Goal: Communication & Community: Connect with others

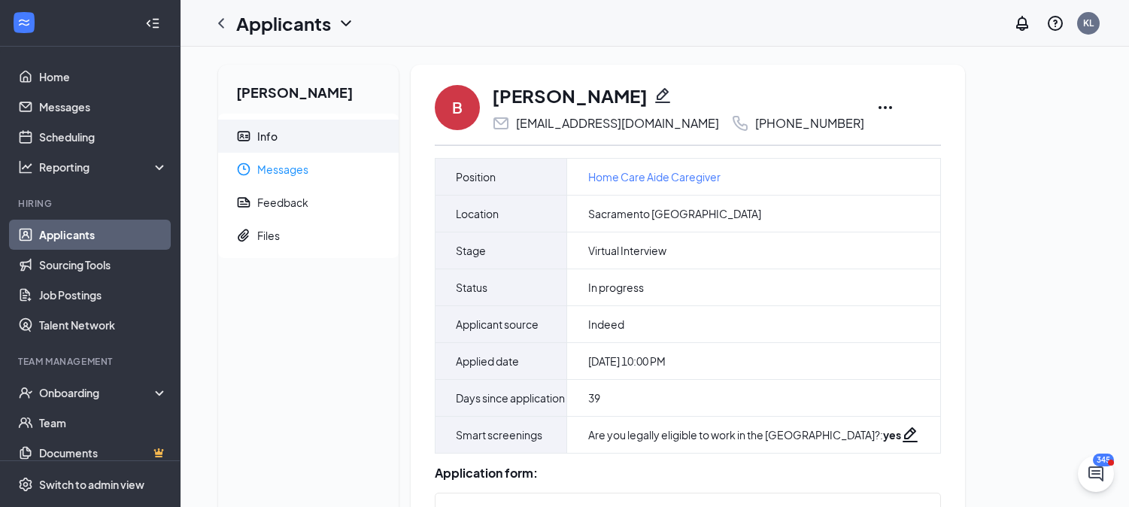
click at [341, 162] on span "Messages" at bounding box center [321, 169] width 129 height 33
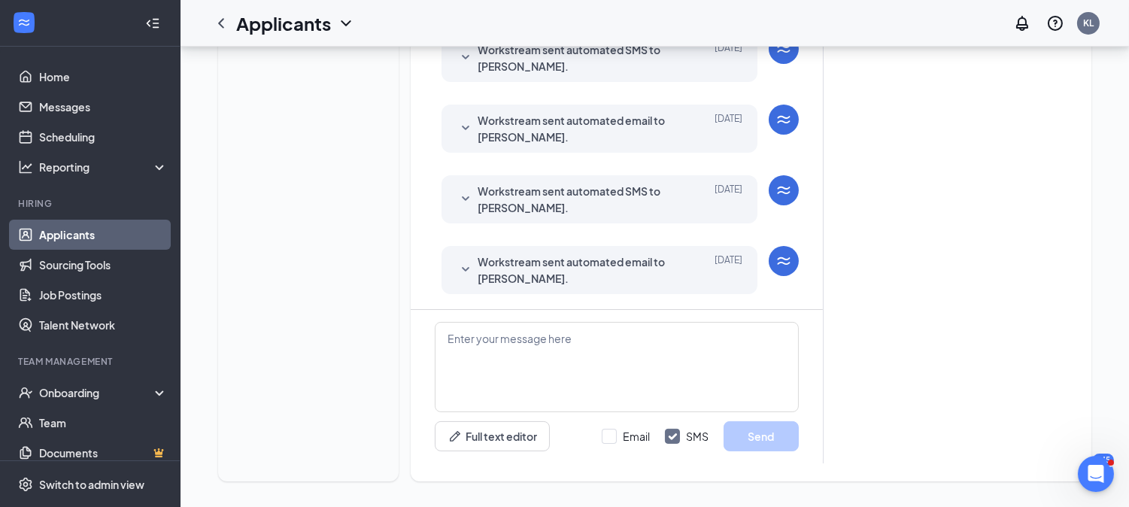
scroll to position [542, 0]
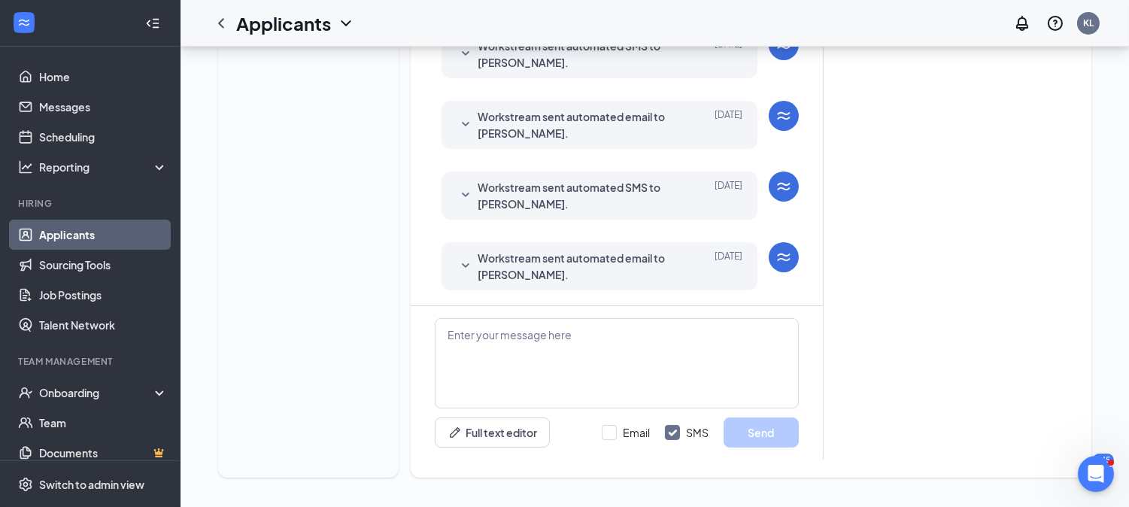
click at [597, 272] on span "Workstream sent automated email to [PERSON_NAME]." at bounding box center [576, 266] width 197 height 33
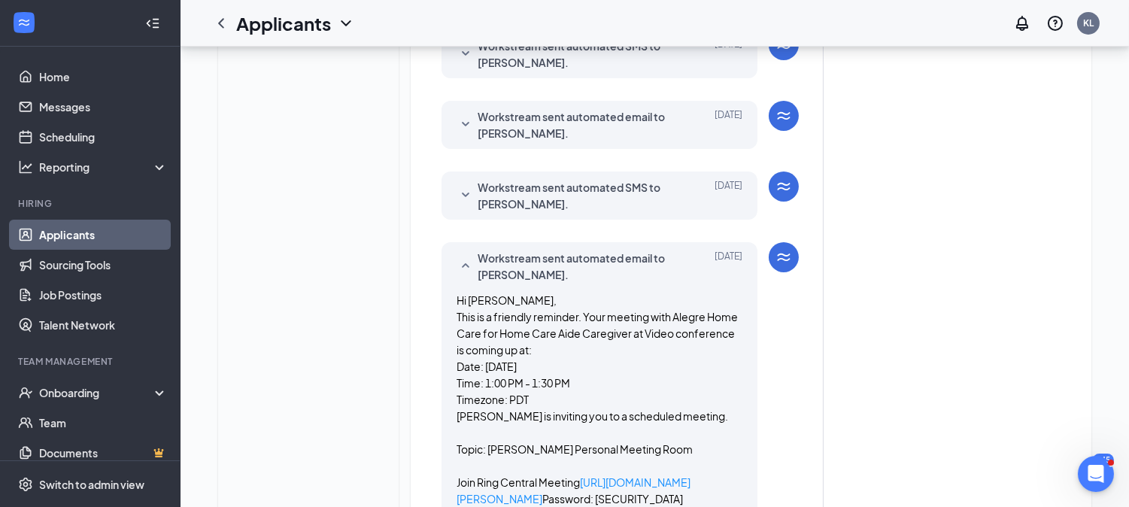
scroll to position [898, 0]
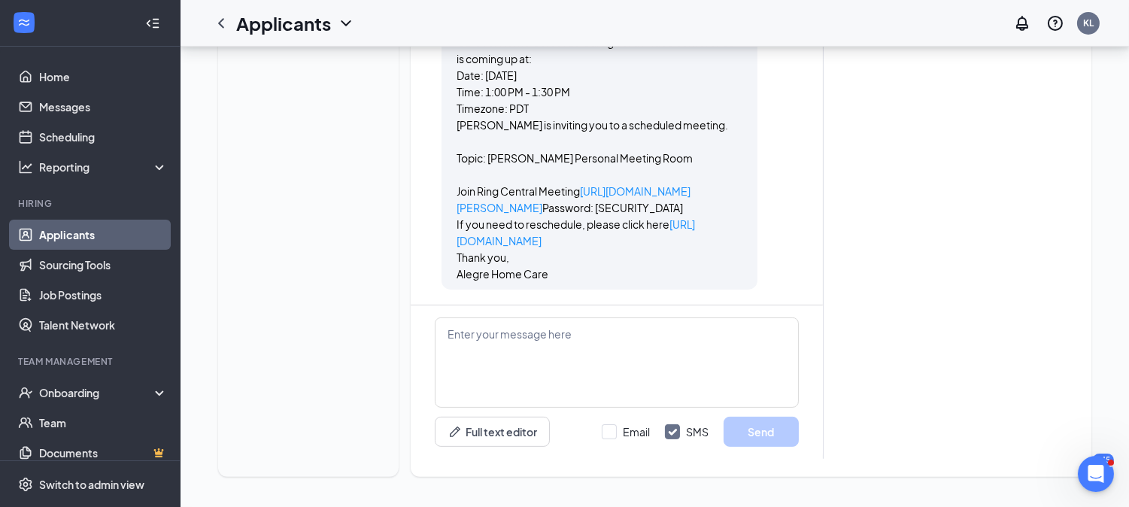
click at [635, 165] on p "[PERSON_NAME] is inviting you to a scheduled meeting. Topic: [PERSON_NAME] Pers…" at bounding box center [600, 166] width 286 height 99
click at [643, 184] on link "[URL][DOMAIN_NAME][PERSON_NAME]" at bounding box center [574, 199] width 234 height 30
